Goal: Check status: Check status

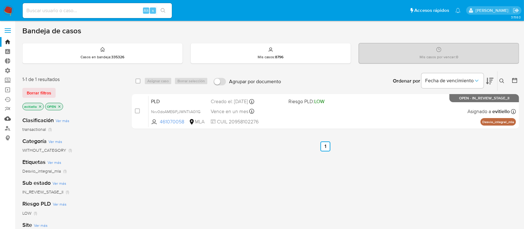
click at [10, 117] on link "Mulan" at bounding box center [37, 119] width 74 height 10
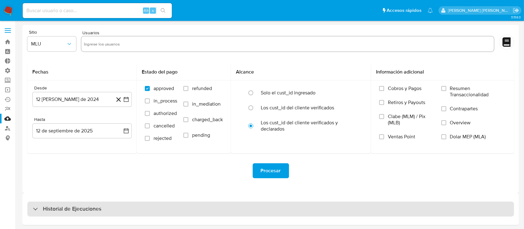
drag, startPoint x: 80, startPoint y: 213, endPoint x: 86, endPoint y: 208, distance: 8.0
click at [80, 213] on div "Historial de Ejecuciones" at bounding box center [270, 208] width 487 height 15
select select "10"
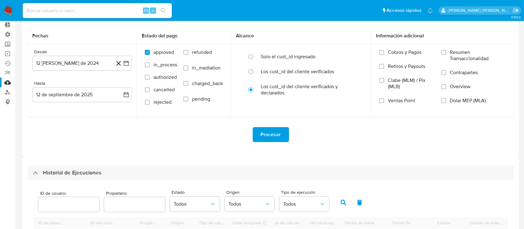
scroll to position [166, 0]
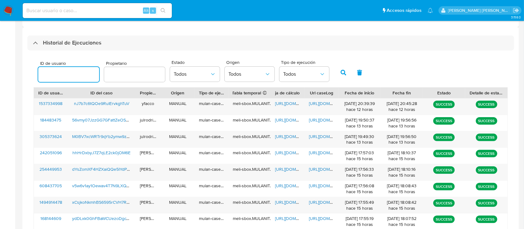
click at [78, 74] on input "number" at bounding box center [68, 74] width 61 height 8
click at [344, 74] on icon "button" at bounding box center [344, 73] width 6 height 6
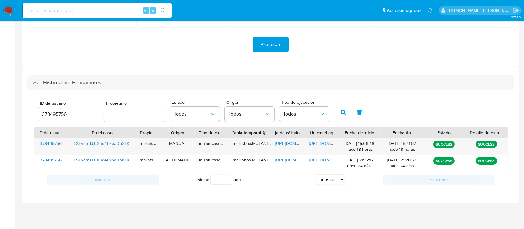
scroll to position [126, 0]
click at [319, 141] on span "[URL][DOMAIN_NAME]" at bounding box center [330, 143] width 43 height 6
click at [294, 145] on span "[URL][DOMAIN_NAME]" at bounding box center [296, 143] width 43 height 6
click at [63, 113] on input "378495756" at bounding box center [68, 114] width 61 height 8
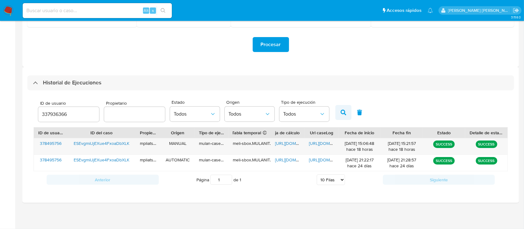
click at [338, 111] on button "button" at bounding box center [344, 112] width 16 height 15
click at [321, 143] on span "[URL][DOMAIN_NAME]" at bounding box center [330, 143] width 43 height 6
click at [291, 142] on span "[URL][DOMAIN_NAME]" at bounding box center [296, 143] width 43 height 6
click at [79, 117] on input "337936366" at bounding box center [68, 114] width 61 height 8
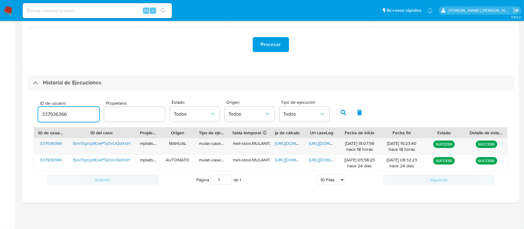
click at [79, 117] on input "337936366" at bounding box center [68, 114] width 61 height 8
click at [342, 112] on icon "button" at bounding box center [344, 112] width 6 height 6
click at [284, 146] on span "[URL][DOMAIN_NAME]" at bounding box center [296, 143] width 43 height 6
click at [316, 145] on span "[URL][DOMAIN_NAME]" at bounding box center [330, 143] width 43 height 6
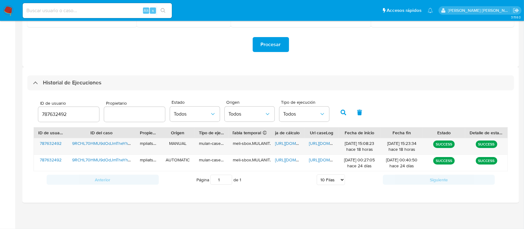
click at [67, 110] on input "787632492" at bounding box center [68, 114] width 61 height 8
click at [344, 114] on icon "button" at bounding box center [344, 112] width 6 height 6
click at [284, 141] on span "[URL][DOMAIN_NAME]" at bounding box center [296, 143] width 43 height 6
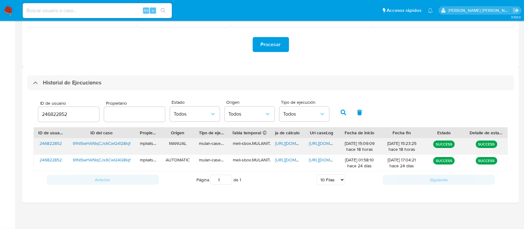
click at [314, 142] on span "[URL][DOMAIN_NAME]" at bounding box center [330, 143] width 43 height 6
click at [77, 116] on input "246822852" at bounding box center [68, 114] width 61 height 8
click at [77, 115] on input "246822852" at bounding box center [68, 114] width 61 height 8
click at [344, 115] on icon "button" at bounding box center [344, 112] width 6 height 6
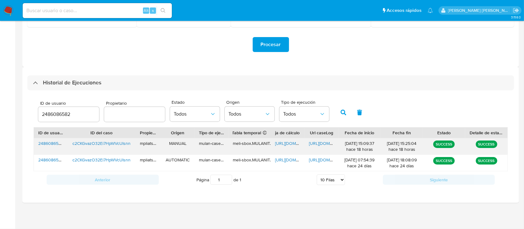
click at [324, 145] on span "[URL][DOMAIN_NAME]" at bounding box center [330, 143] width 43 height 6
click at [282, 144] on span "[URL][DOMAIN_NAME]" at bounding box center [296, 143] width 43 height 6
click at [72, 111] on input "2486086582" at bounding box center [68, 114] width 61 height 8
click at [41, 117] on input "2486086582" at bounding box center [68, 114] width 61 height 8
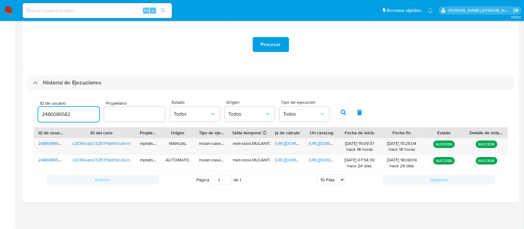
click at [41, 117] on input "2486086582" at bounding box center [68, 114] width 61 height 8
click at [337, 111] on button "button" at bounding box center [344, 112] width 16 height 15
click at [321, 146] on span "[URL][DOMAIN_NAME]" at bounding box center [330, 143] width 43 height 6
click at [288, 145] on span "[URL][DOMAIN_NAME]" at bounding box center [296, 143] width 43 height 6
click at [62, 111] on input "126041644" at bounding box center [68, 114] width 61 height 8
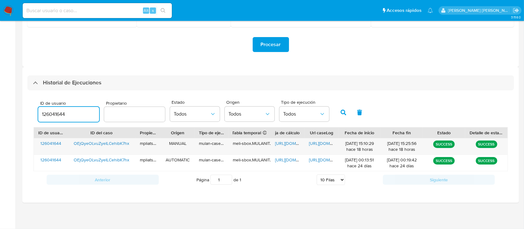
click at [62, 111] on input "126041644" at bounding box center [68, 114] width 61 height 8
click at [337, 107] on button "button" at bounding box center [344, 112] width 16 height 15
click at [289, 146] on span "[URL][DOMAIN_NAME]" at bounding box center [296, 143] width 43 height 6
click at [321, 143] on span "[URL][DOMAIN_NAME]" at bounding box center [330, 143] width 43 height 6
click at [51, 113] on input "637653327" at bounding box center [68, 114] width 61 height 8
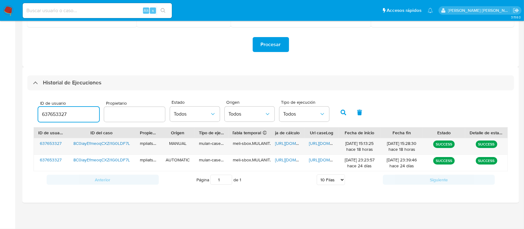
click at [51, 113] on input "637653327" at bounding box center [68, 114] width 61 height 8
click at [342, 113] on icon "button" at bounding box center [344, 112] width 6 height 6
click at [323, 144] on span "[URL][DOMAIN_NAME]" at bounding box center [330, 143] width 43 height 6
click at [285, 145] on span "[URL][DOMAIN_NAME]" at bounding box center [296, 143] width 43 height 6
click at [77, 111] on input "475913915" at bounding box center [68, 114] width 61 height 8
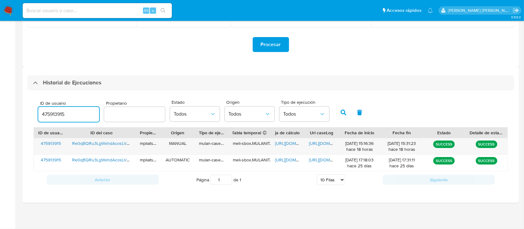
click at [77, 111] on input "475913915" at bounding box center [68, 114] width 61 height 8
click at [346, 114] on icon "button" at bounding box center [344, 112] width 6 height 6
click at [315, 143] on span "[URL][DOMAIN_NAME]" at bounding box center [330, 143] width 43 height 6
click at [289, 143] on span "[URL][DOMAIN_NAME]" at bounding box center [296, 143] width 43 height 6
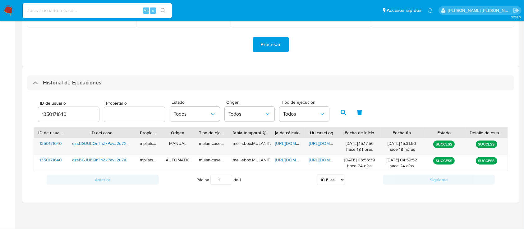
click at [81, 109] on div "1350171640" at bounding box center [68, 114] width 61 height 15
click at [78, 112] on input "1350171640" at bounding box center [68, 114] width 61 height 8
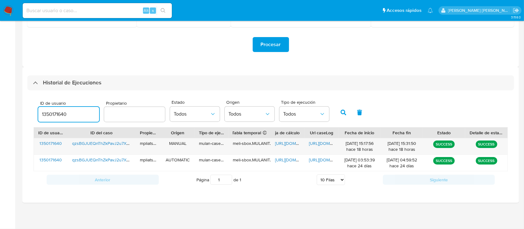
click at [77, 112] on input "1350171640" at bounding box center [68, 114] width 61 height 8
paste input "632046296"
click at [338, 111] on button "button" at bounding box center [344, 112] width 16 height 15
click at [317, 145] on span "[URL][DOMAIN_NAME]" at bounding box center [330, 143] width 43 height 6
click at [288, 144] on span "[URL][DOMAIN_NAME]" at bounding box center [296, 143] width 43 height 6
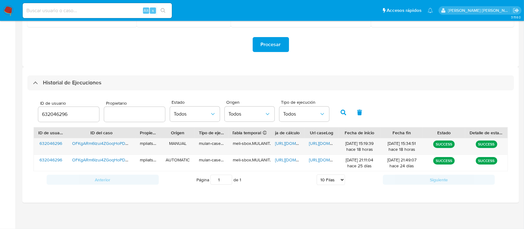
click at [61, 116] on input "632046296" at bounding box center [68, 114] width 61 height 8
click at [343, 112] on icon "button" at bounding box center [344, 112] width 6 height 6
click at [323, 144] on span "[URL][DOMAIN_NAME]" at bounding box center [330, 143] width 43 height 6
click at [290, 145] on span "[URL][DOMAIN_NAME]" at bounding box center [296, 143] width 43 height 6
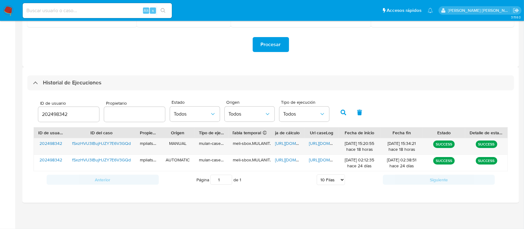
click at [65, 117] on input "202498342" at bounding box center [68, 114] width 61 height 8
click at [339, 111] on button "button" at bounding box center [344, 112] width 16 height 15
click at [282, 143] on span "[URL][DOMAIN_NAME]" at bounding box center [296, 143] width 43 height 6
click at [324, 142] on span "[URL][DOMAIN_NAME]" at bounding box center [330, 143] width 43 height 6
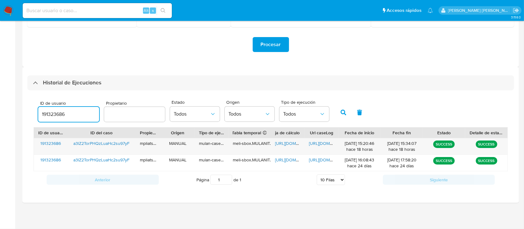
click at [82, 113] on input "191323686" at bounding box center [68, 114] width 61 height 8
click at [342, 111] on icon "button" at bounding box center [344, 112] width 6 height 6
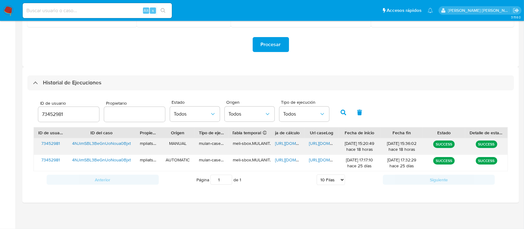
click at [292, 143] on span "[URL][DOMAIN_NAME]" at bounding box center [296, 143] width 43 height 6
click at [312, 142] on span "[URL][DOMAIN_NAME]" at bounding box center [330, 143] width 43 height 6
click at [71, 112] on input "73452981" at bounding box center [68, 114] width 61 height 8
click at [65, 114] on input "73452981459478872" at bounding box center [68, 114] width 61 height 8
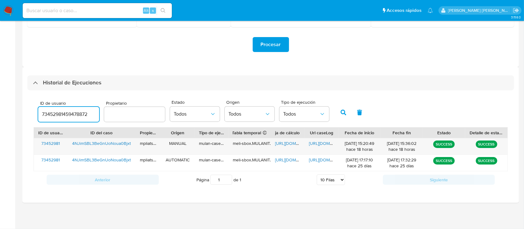
click at [65, 114] on input "73452981459478872" at bounding box center [68, 114] width 61 height 8
click at [343, 112] on icon "button" at bounding box center [344, 112] width 6 height 6
click at [291, 143] on span "[URL][DOMAIN_NAME]" at bounding box center [296, 143] width 43 height 6
click at [311, 141] on span "[URL][DOMAIN_NAME]" at bounding box center [330, 143] width 43 height 6
click at [80, 111] on input "459478872" at bounding box center [68, 114] width 61 height 8
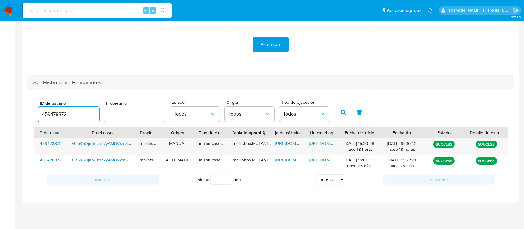
click at [80, 112] on input "459478872" at bounding box center [68, 114] width 61 height 8
type input "2546870854"
click at [340, 112] on button "button" at bounding box center [344, 112] width 16 height 15
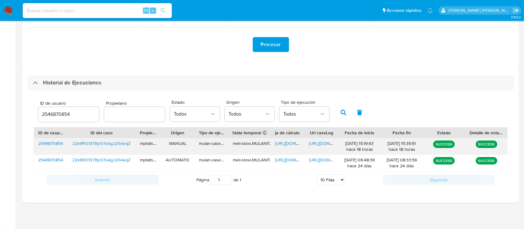
click at [283, 143] on span "[URL][DOMAIN_NAME]" at bounding box center [296, 143] width 43 height 6
click at [320, 142] on span "[URL][DOMAIN_NAME]" at bounding box center [330, 143] width 43 height 6
click at [312, 144] on span "[URL][DOMAIN_NAME]" at bounding box center [330, 143] width 43 height 6
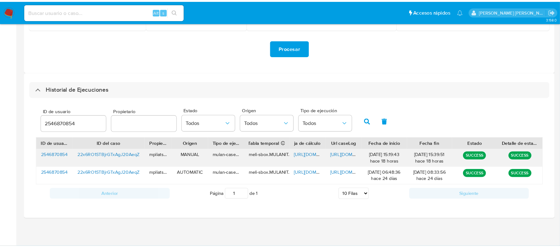
scroll to position [106, 0]
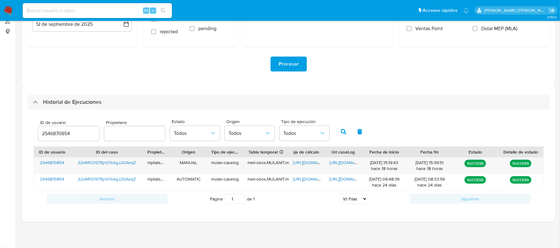
click at [11, 12] on img at bounding box center [8, 10] width 11 height 11
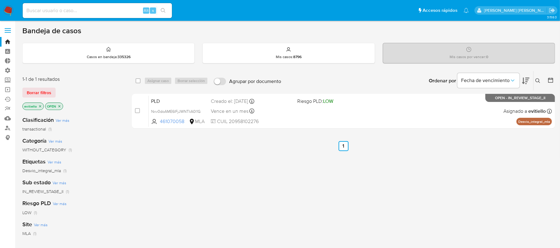
click at [102, 8] on input at bounding box center [97, 11] width 149 height 8
paste input "11070845"
type input "11070845"
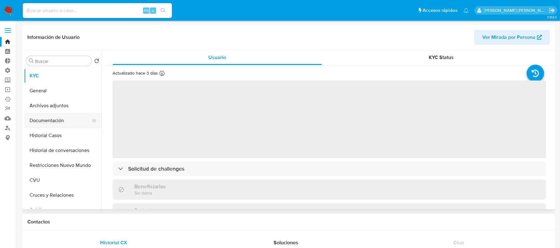
click at [58, 120] on button "Documentación" at bounding box center [60, 120] width 73 height 15
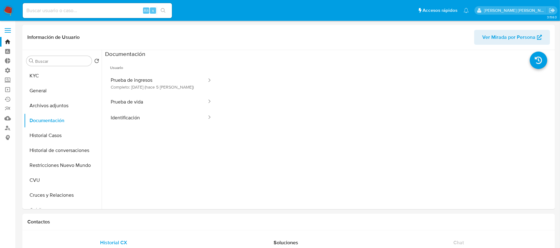
click at [160, 81] on button "Prueba de ingresos Completo: 07/09/2025 (hace 5 días)" at bounding box center [156, 83] width 102 height 21
select select "10"
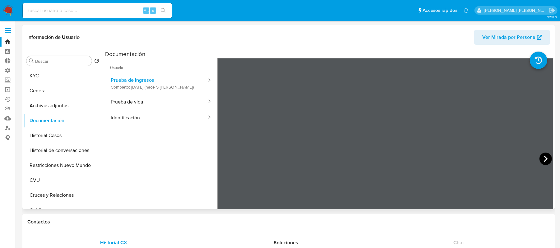
click at [547, 158] on icon at bounding box center [546, 159] width 12 height 12
click at [546, 158] on icon at bounding box center [546, 159] width 12 height 12
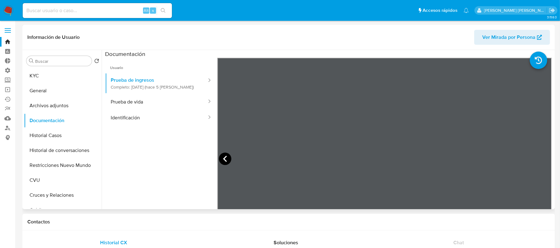
click at [222, 160] on icon at bounding box center [225, 159] width 12 height 12
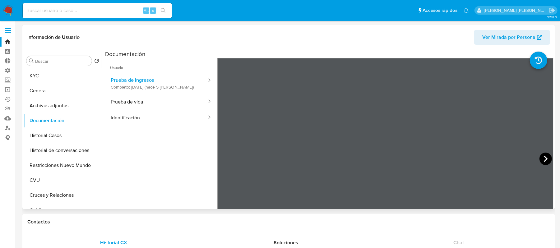
click at [545, 158] on icon at bounding box center [546, 159] width 4 height 6
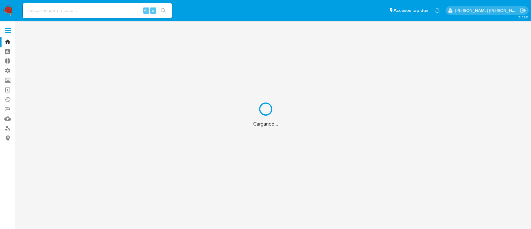
click at [73, 9] on div "Cargando..." at bounding box center [265, 114] width 531 height 229
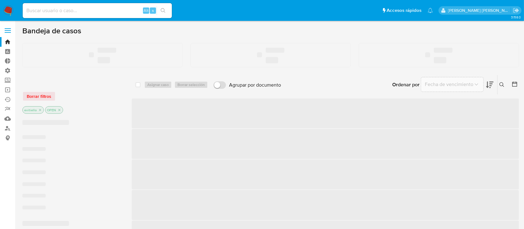
click at [69, 11] on input at bounding box center [97, 11] width 149 height 8
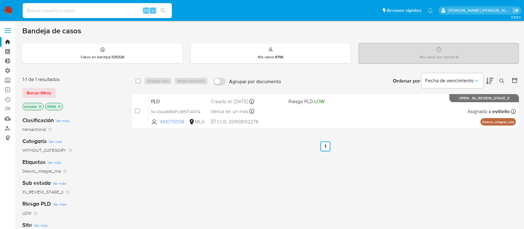
paste input "EIyD0niCclENJ9GbTPNJiWp5"
type input "EIyD0niCclENJ9GbTPNJiWp5"
click at [164, 8] on icon "search-icon" at bounding box center [163, 10] width 5 height 5
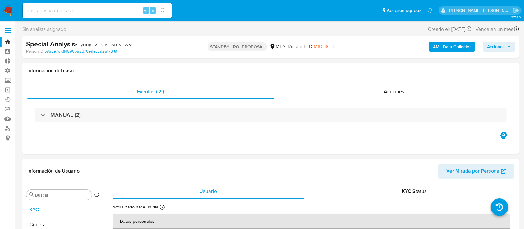
select select "10"
click at [386, 95] on div "Acciones" at bounding box center [394, 91] width 240 height 15
